Goal: Information Seeking & Learning: Learn about a topic

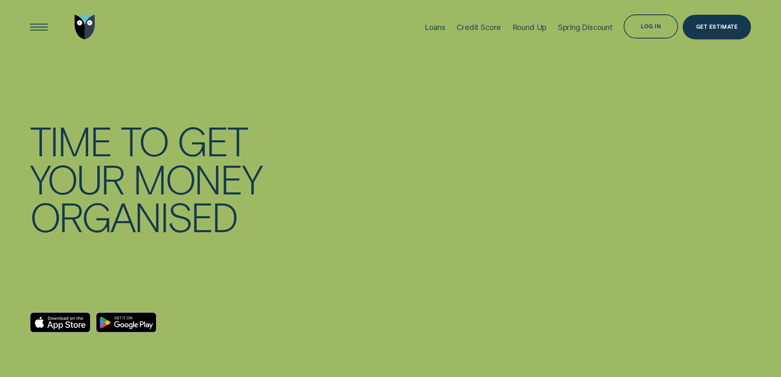
click at [653, 34] on div "Log in" at bounding box center [650, 26] width 54 height 25
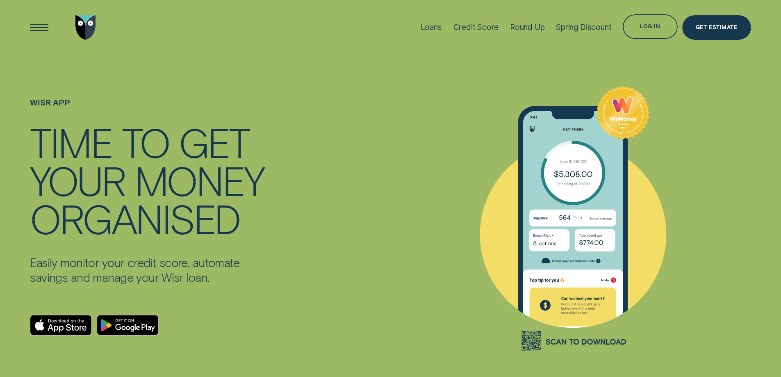
click at [653, 34] on div "Log in" at bounding box center [649, 26] width 54 height 25
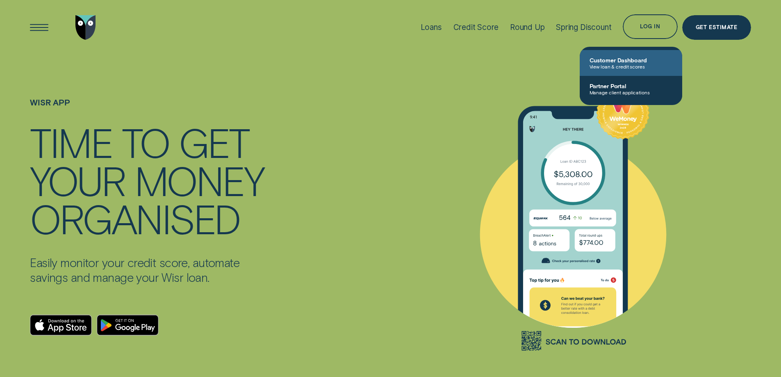
click at [631, 65] on span "View loan & credit scores" at bounding box center [630, 67] width 83 height 6
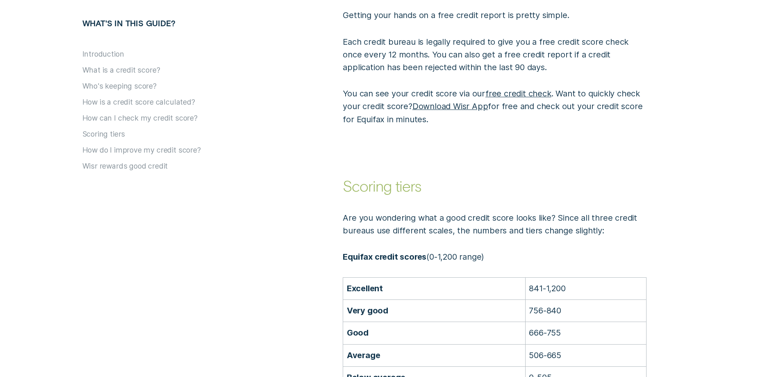
scroll to position [1762, 0]
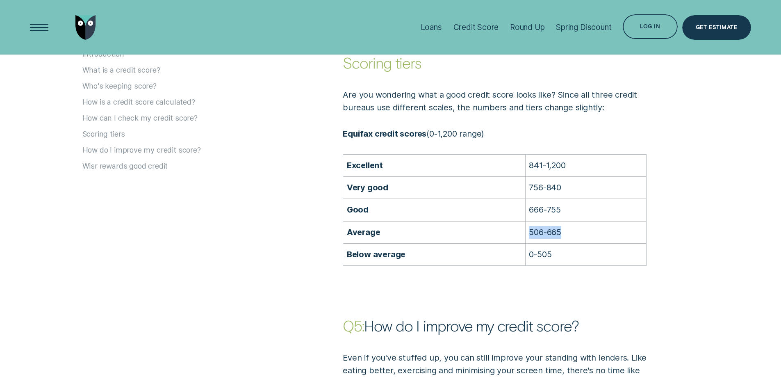
drag, startPoint x: 560, startPoint y: 220, endPoint x: 525, endPoint y: 213, distance: 35.4
click at [529, 226] on p "506-665" at bounding box center [585, 232] width 113 height 13
drag, startPoint x: 553, startPoint y: 154, endPoint x: 525, endPoint y: 156, distance: 27.5
click at [529, 159] on p "841-1,200" at bounding box center [585, 165] width 113 height 13
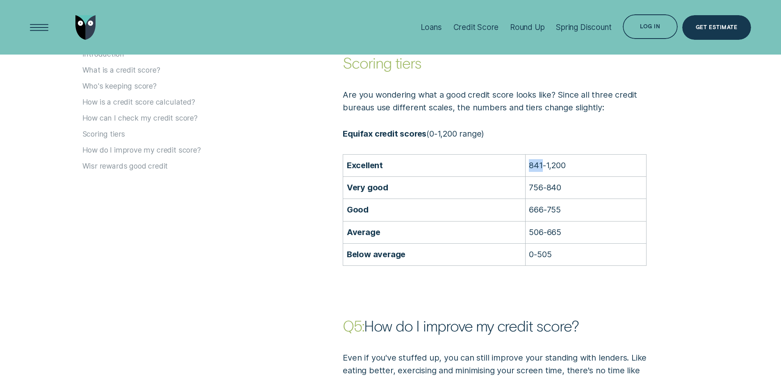
click at [529, 159] on p "841-1,200" at bounding box center [585, 165] width 113 height 13
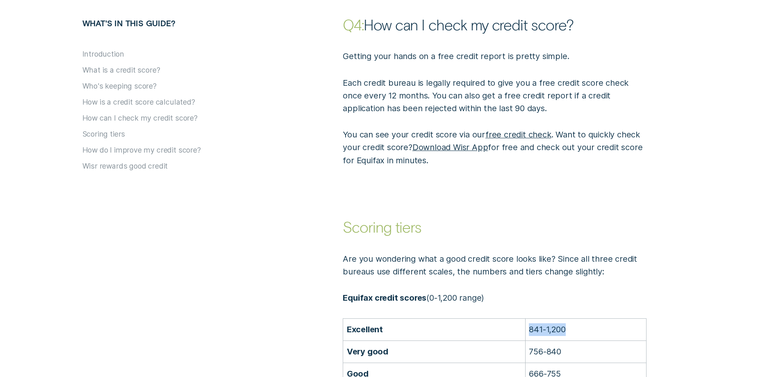
scroll to position [1721, 0]
